Goal: Check status: Check status

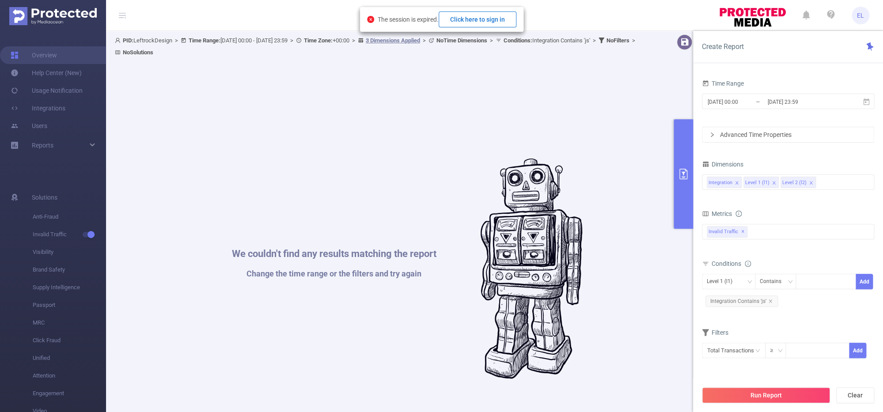
scroll to position [24, 0]
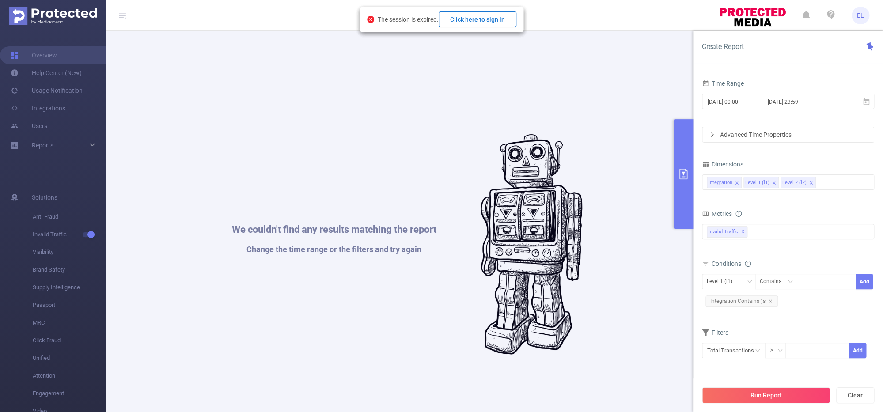
click at [481, 15] on button "Click here to sign in" at bounding box center [477, 19] width 78 height 16
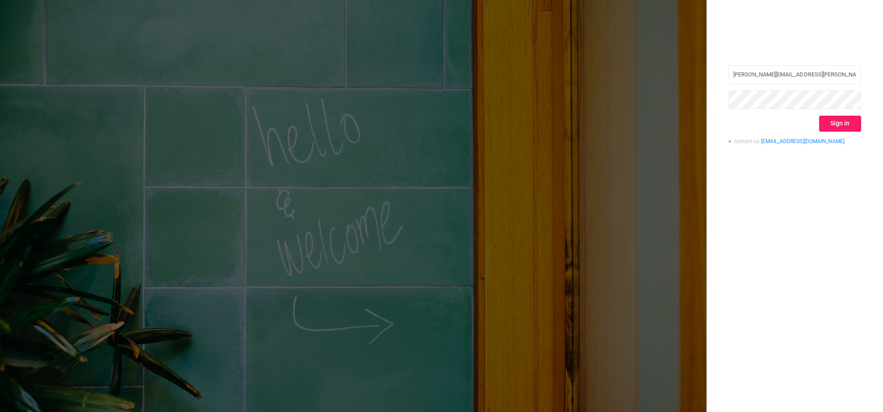
click at [820, 129] on button "Sign in" at bounding box center [840, 124] width 42 height 16
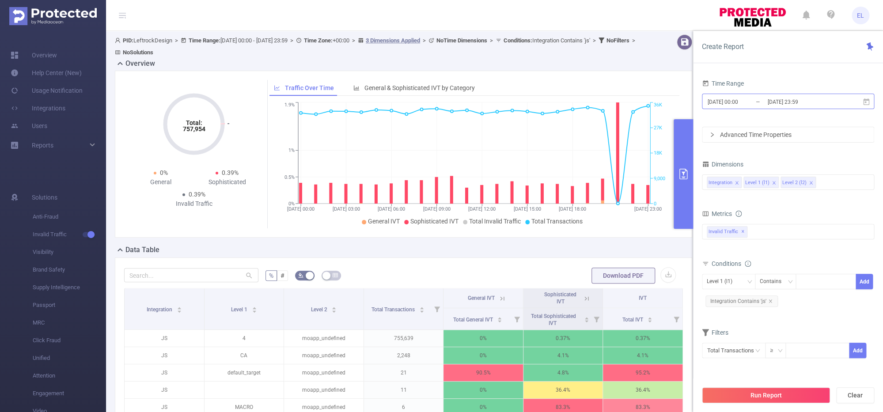
click at [765, 99] on input "[DATE] 00:00" at bounding box center [743, 102] width 72 height 12
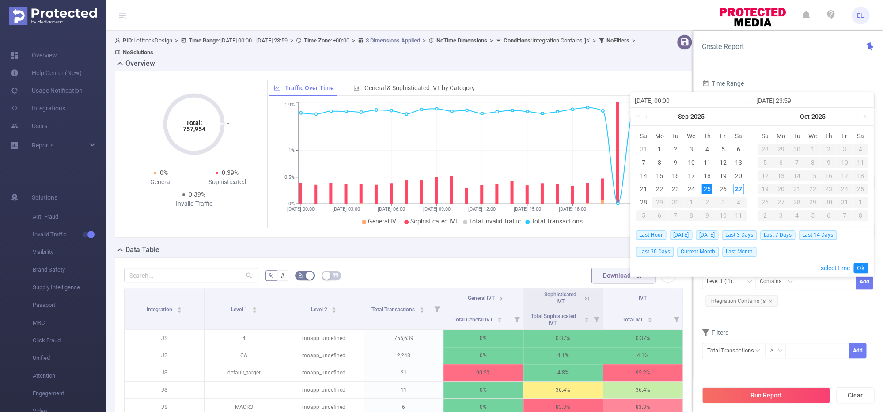
click at [683, 229] on div "Last Hour [DATE] [DATE] Last 3 Days Last 7 Days Last 14 Days Last 30 Days Curre…" at bounding box center [751, 243] width 232 height 34
click at [683, 235] on span "[DATE]" at bounding box center [680, 235] width 23 height 10
type input "[DATE] 00:00"
type input "[DATE] 23:59"
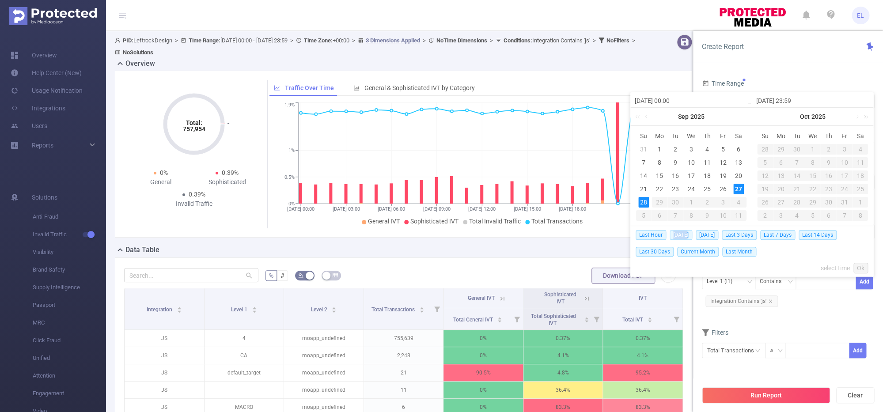
click at [683, 235] on div "[DATE] 00:00 [DATE] Su Mo Tu We Th Fr Sa 31 1 2 3 4 5 6 7 8 9 10 11 12 13 14 15…" at bounding box center [752, 184] width 244 height 185
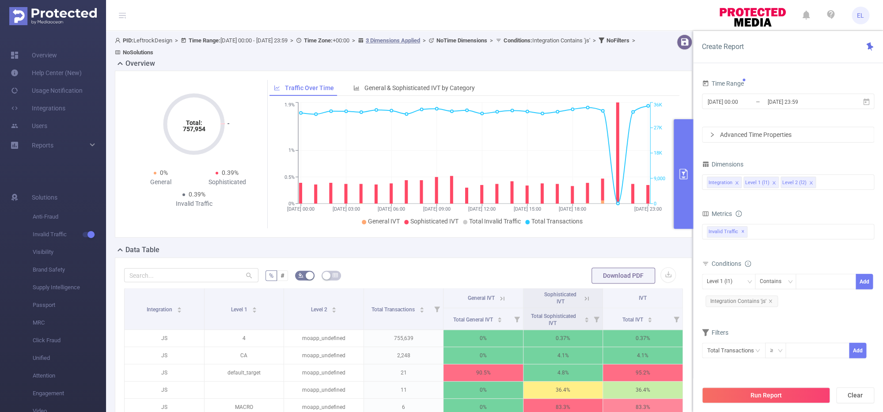
click at [747, 387] on div "Run Report Clear" at bounding box center [788, 395] width 190 height 34
click at [747, 388] on button "Run Report" at bounding box center [766, 395] width 128 height 16
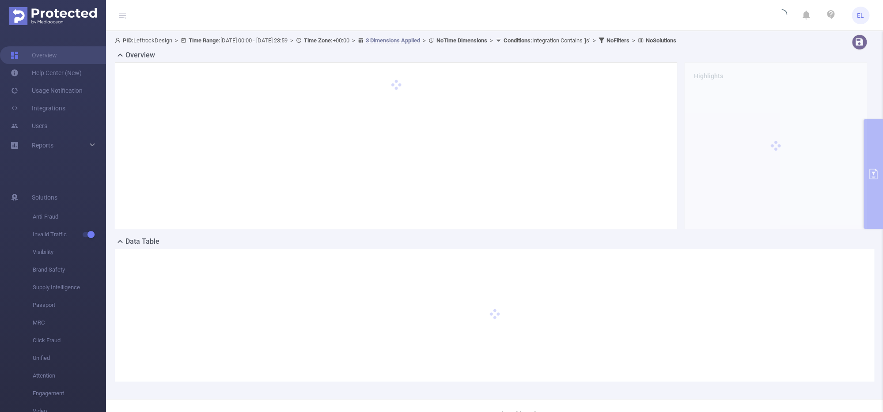
scroll to position [24, 0]
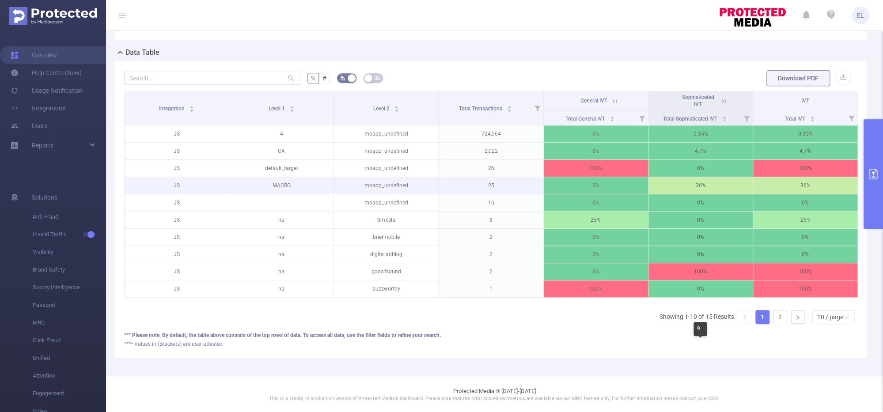
scroll to position [190, 0]
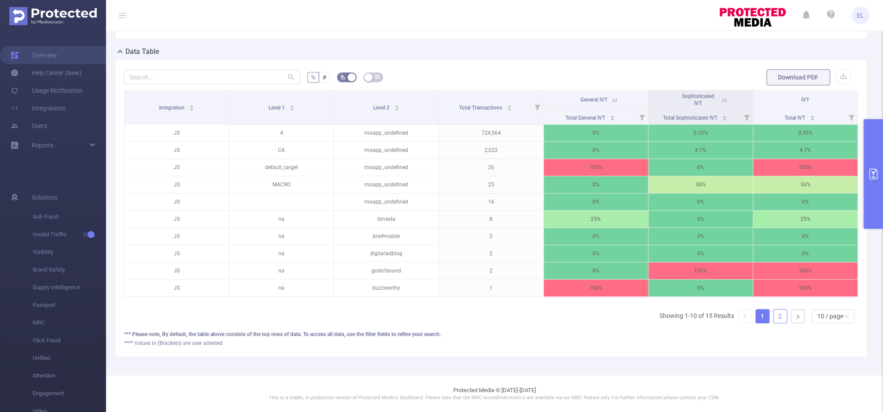
click at [776, 322] on link "2" at bounding box center [779, 316] width 13 height 13
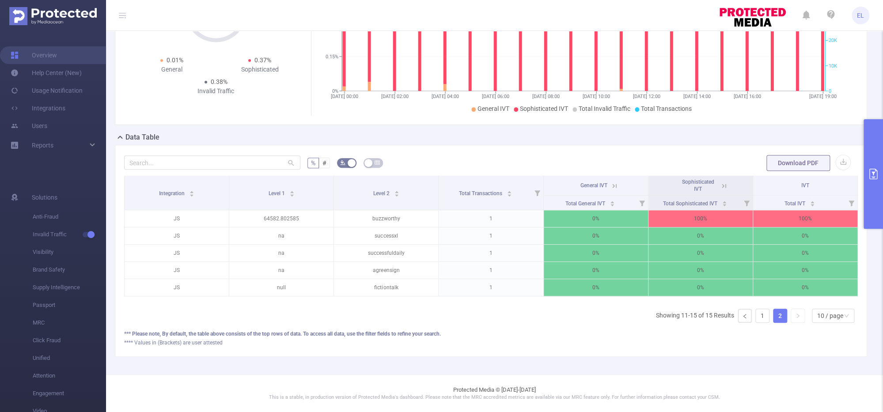
scroll to position [104, 0]
click at [765, 310] on link "1" at bounding box center [762, 316] width 13 height 13
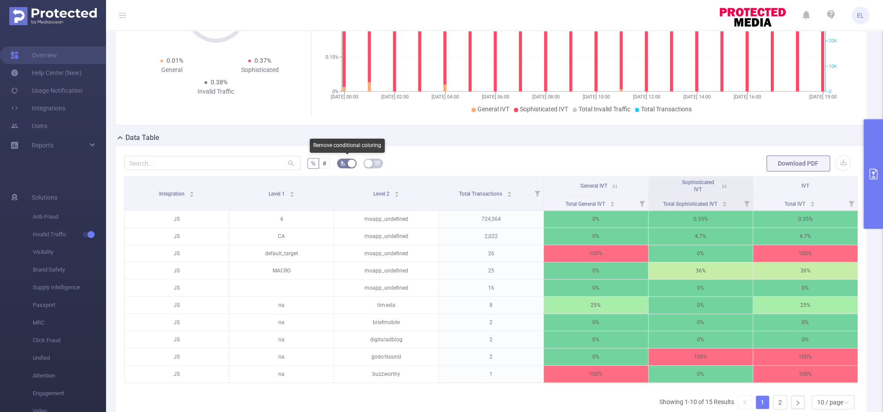
scroll to position [0, 0]
